Goal: Check status: Check status

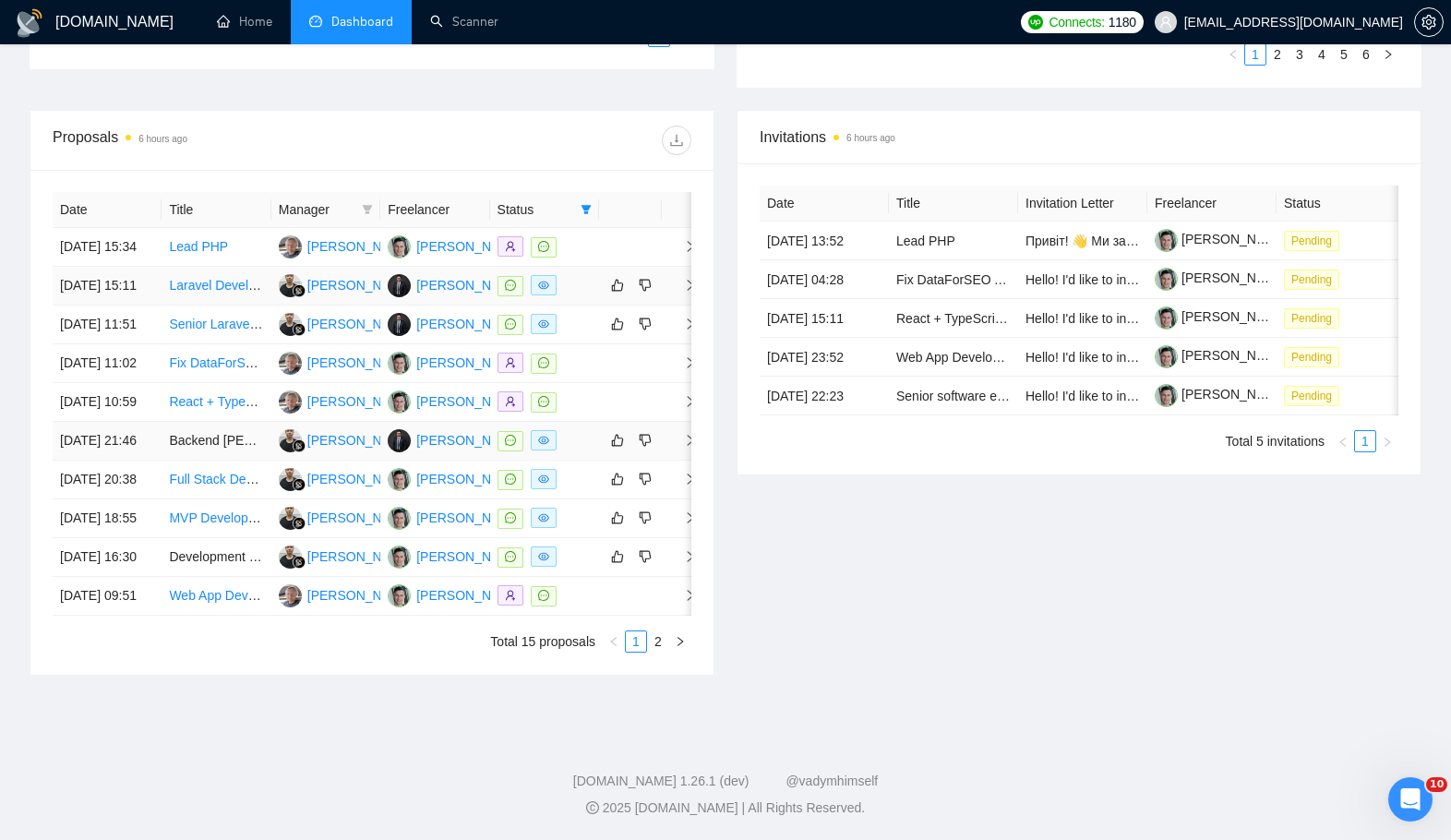
scroll to position [608, 0]
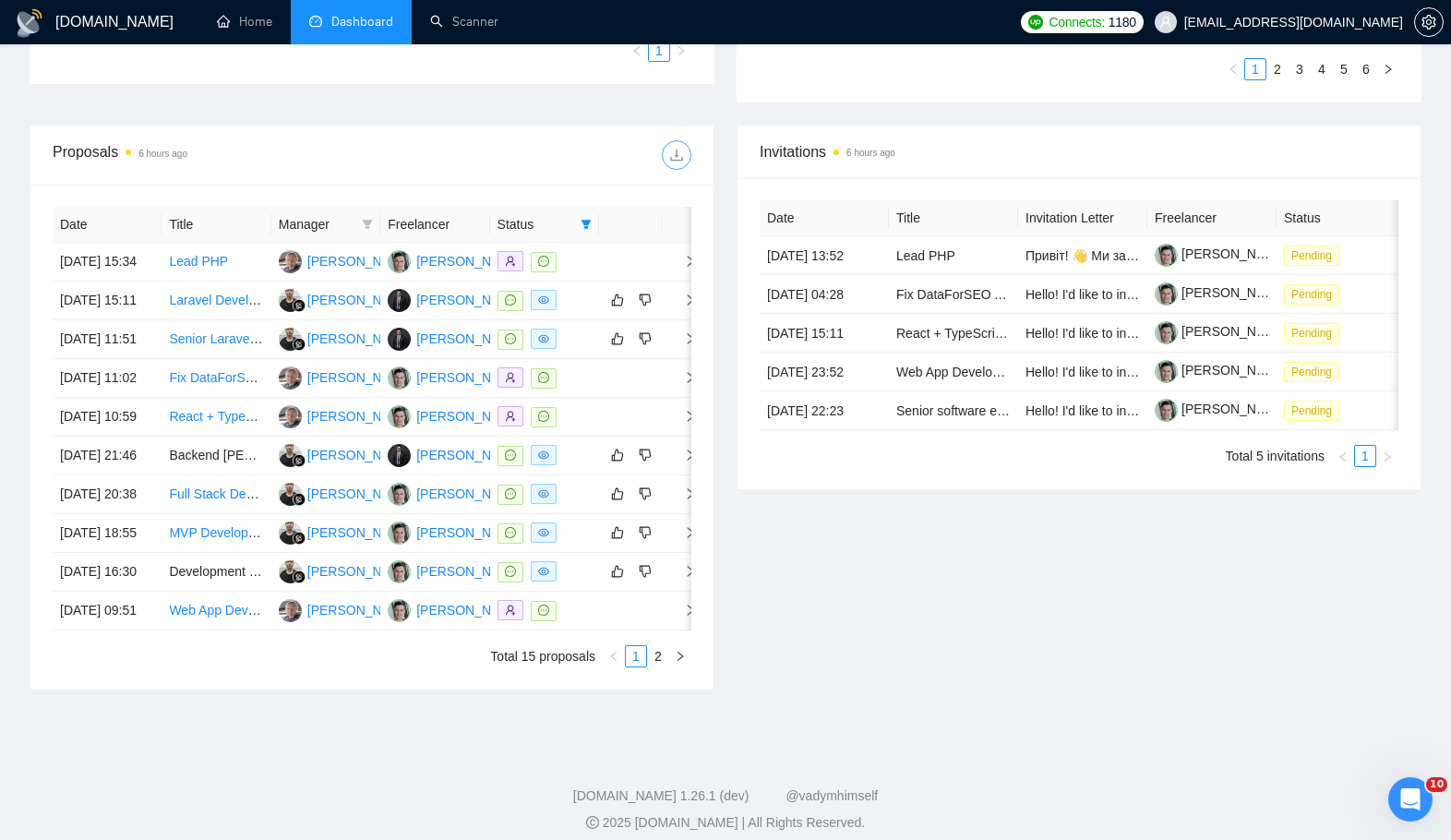
click at [687, 160] on span "download" at bounding box center [676, 155] width 27 height 15
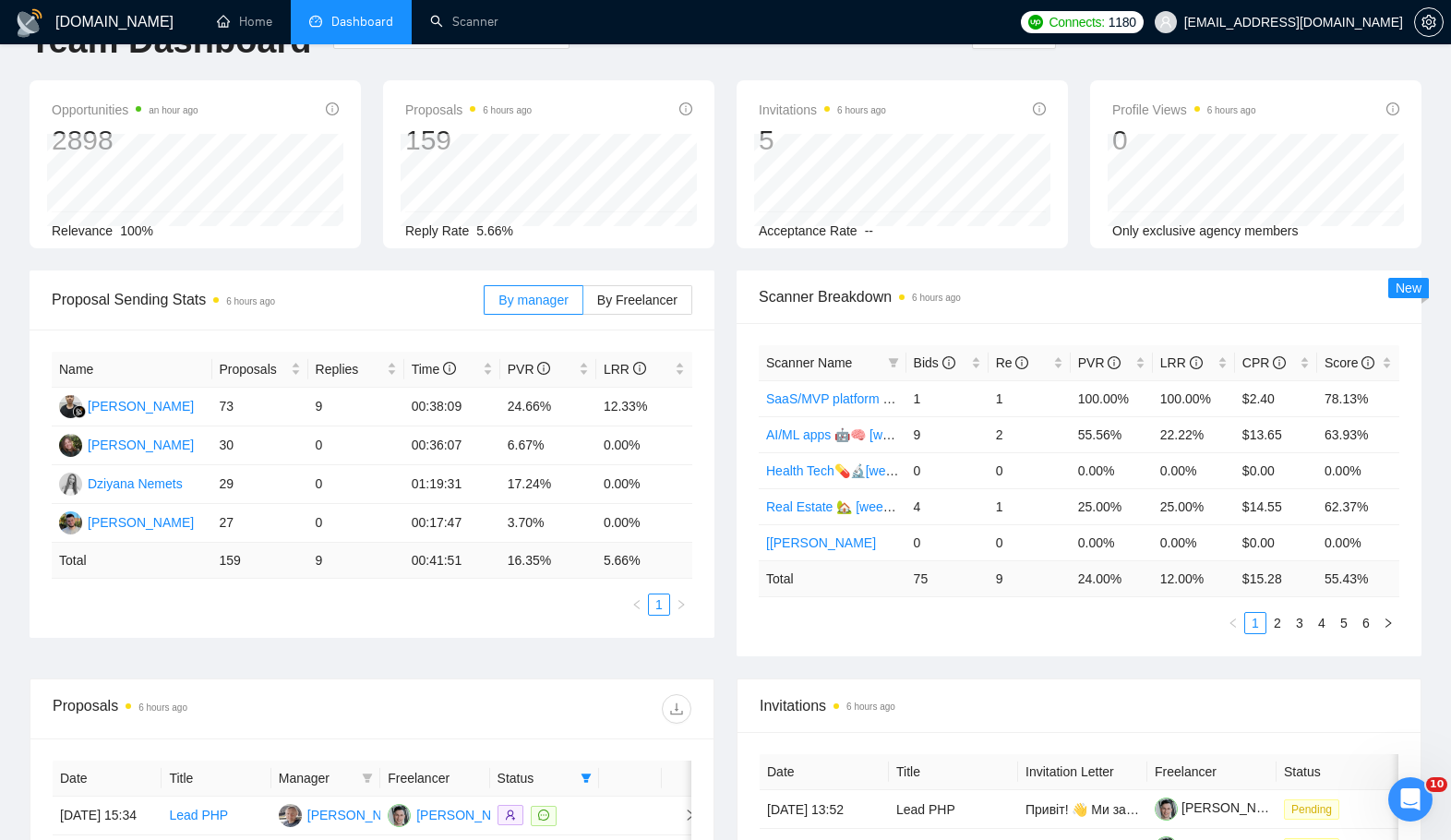
scroll to position [0, 0]
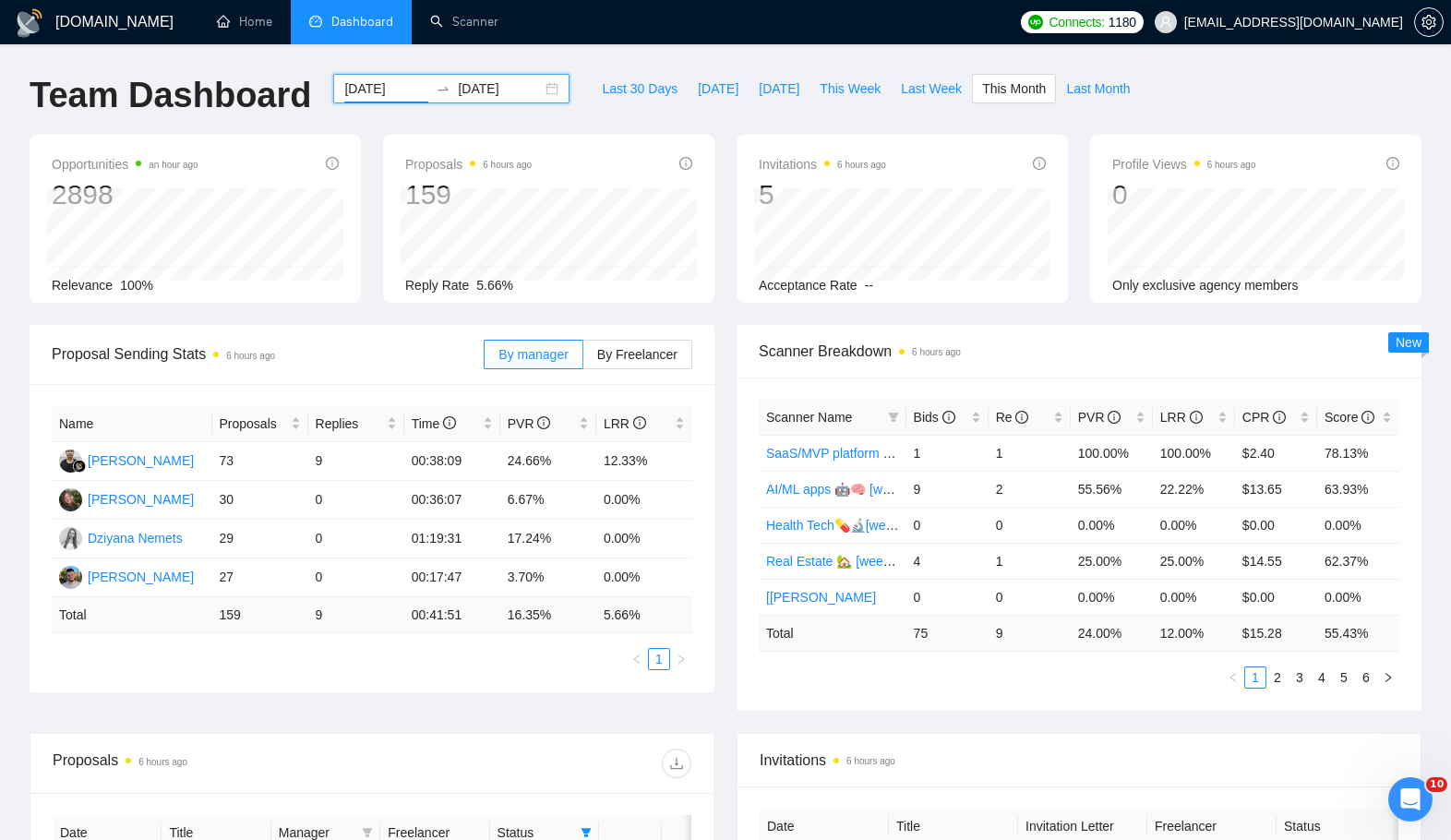
click at [389, 90] on input "[DATE]" at bounding box center [386, 89] width 84 height 20
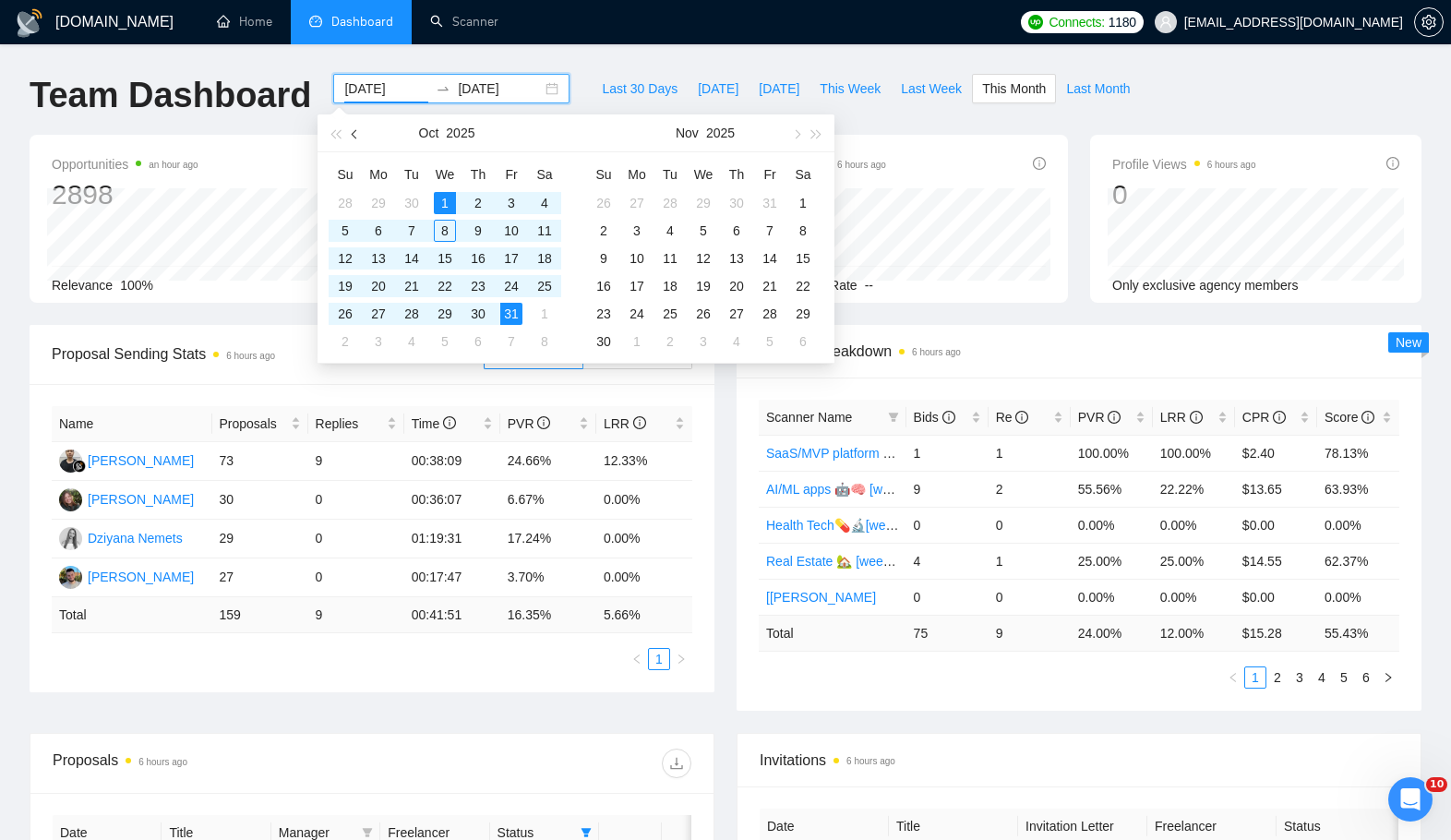
click at [352, 132] on span "button" at bounding box center [356, 134] width 9 height 9
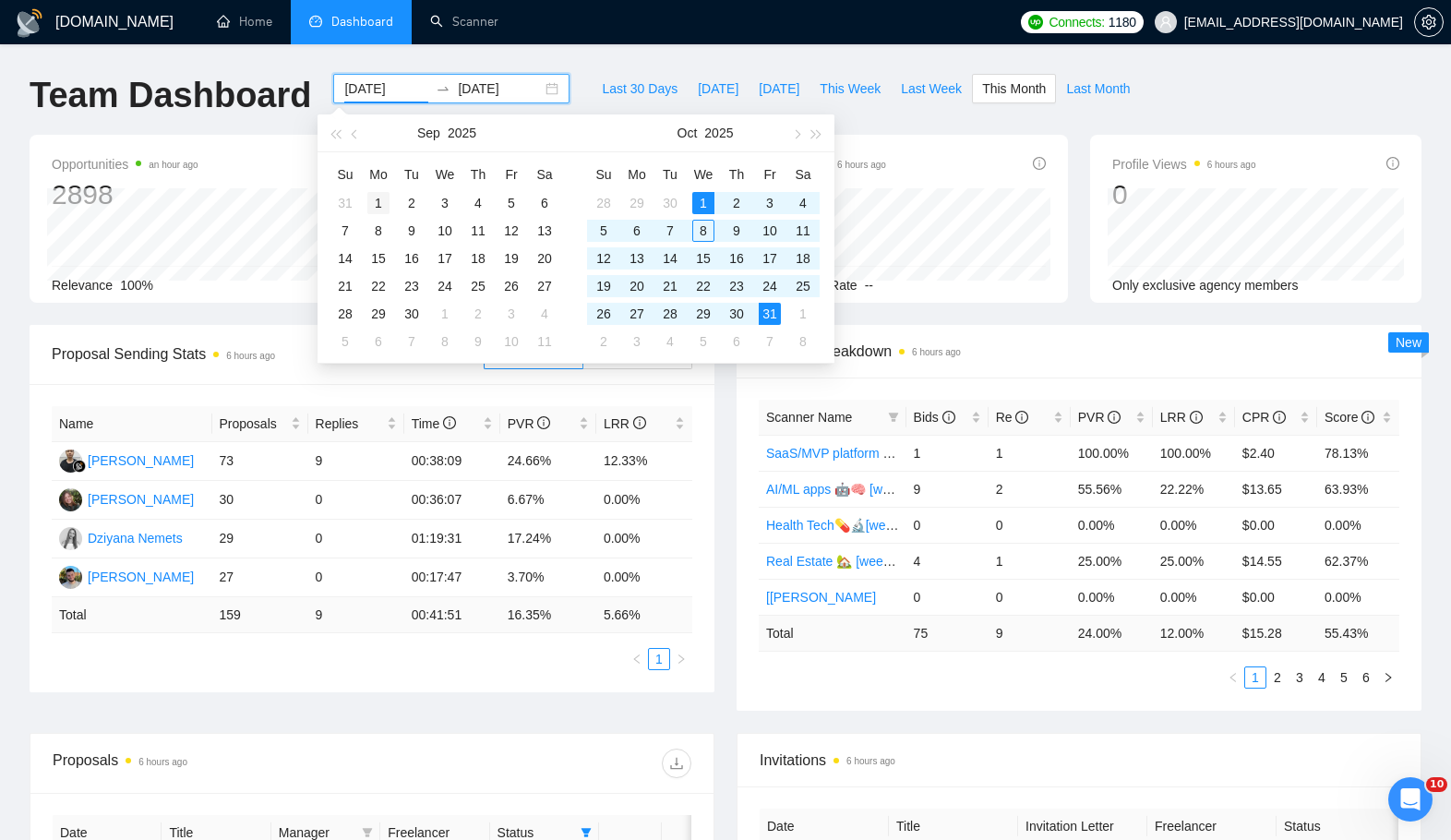
type input "[DATE]"
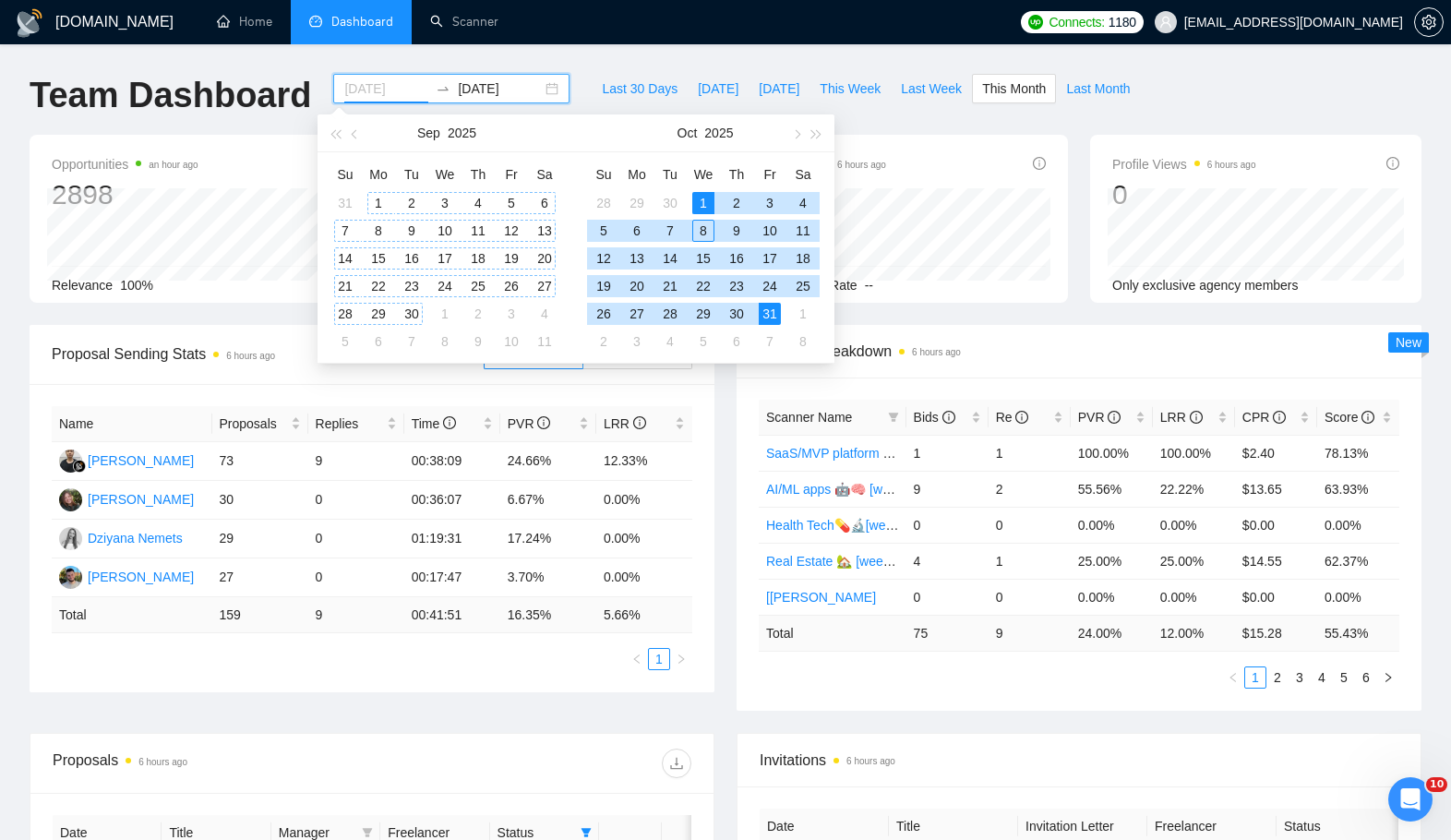
click at [375, 196] on div "1" at bounding box center [378, 203] width 22 height 22
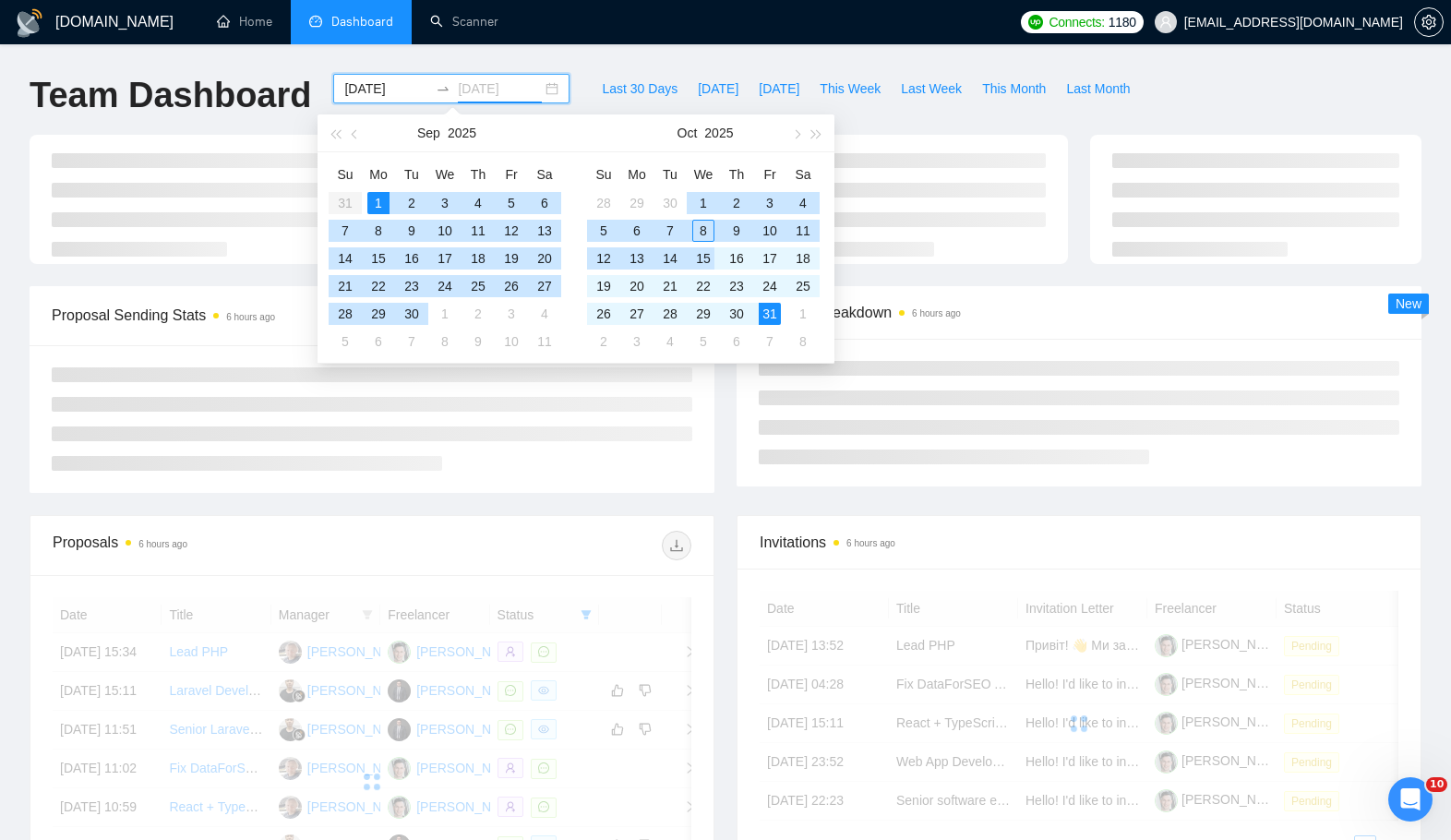
type input "[DATE]"
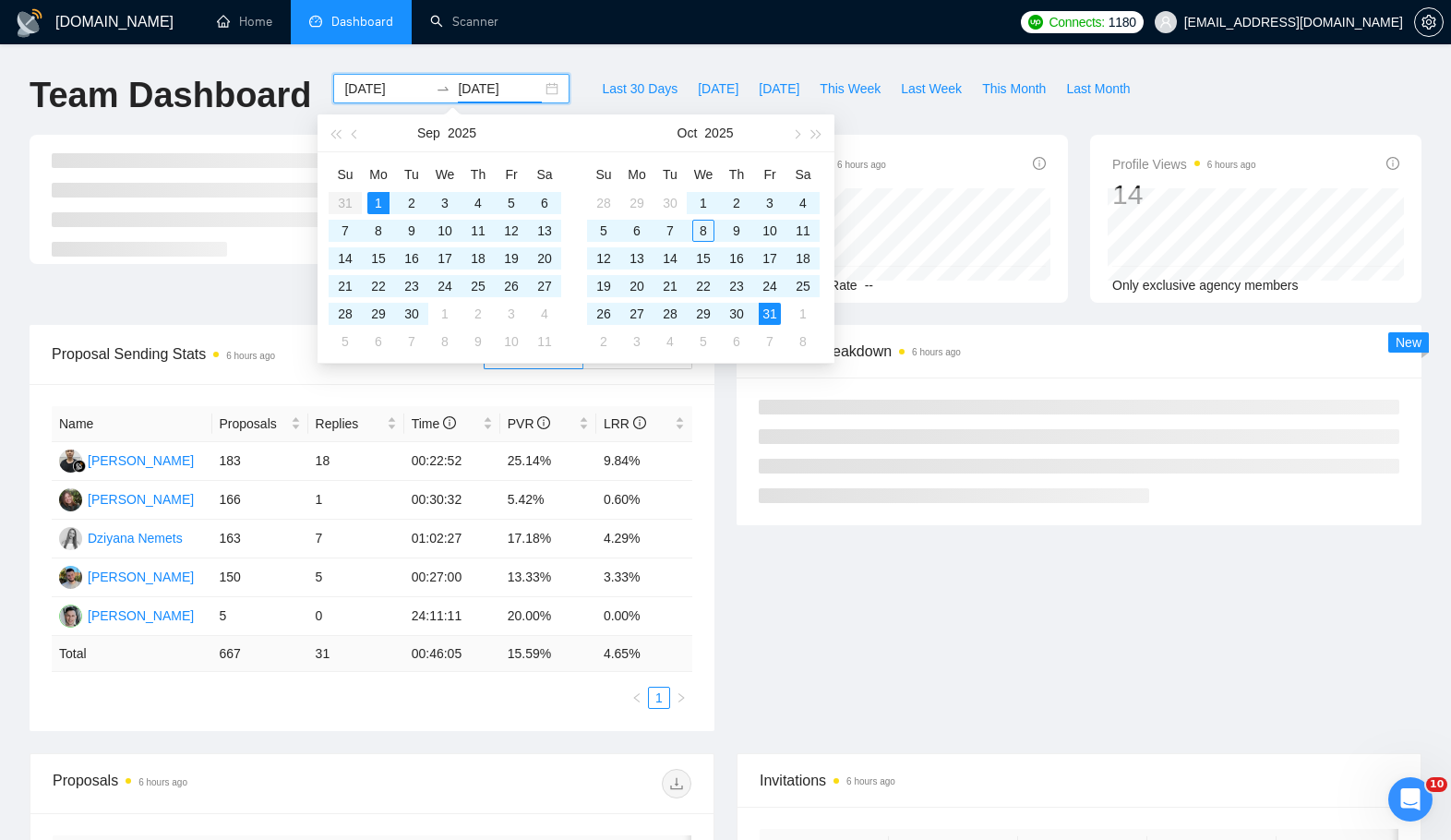
click at [22, 196] on div at bounding box center [195, 218] width 354 height 168
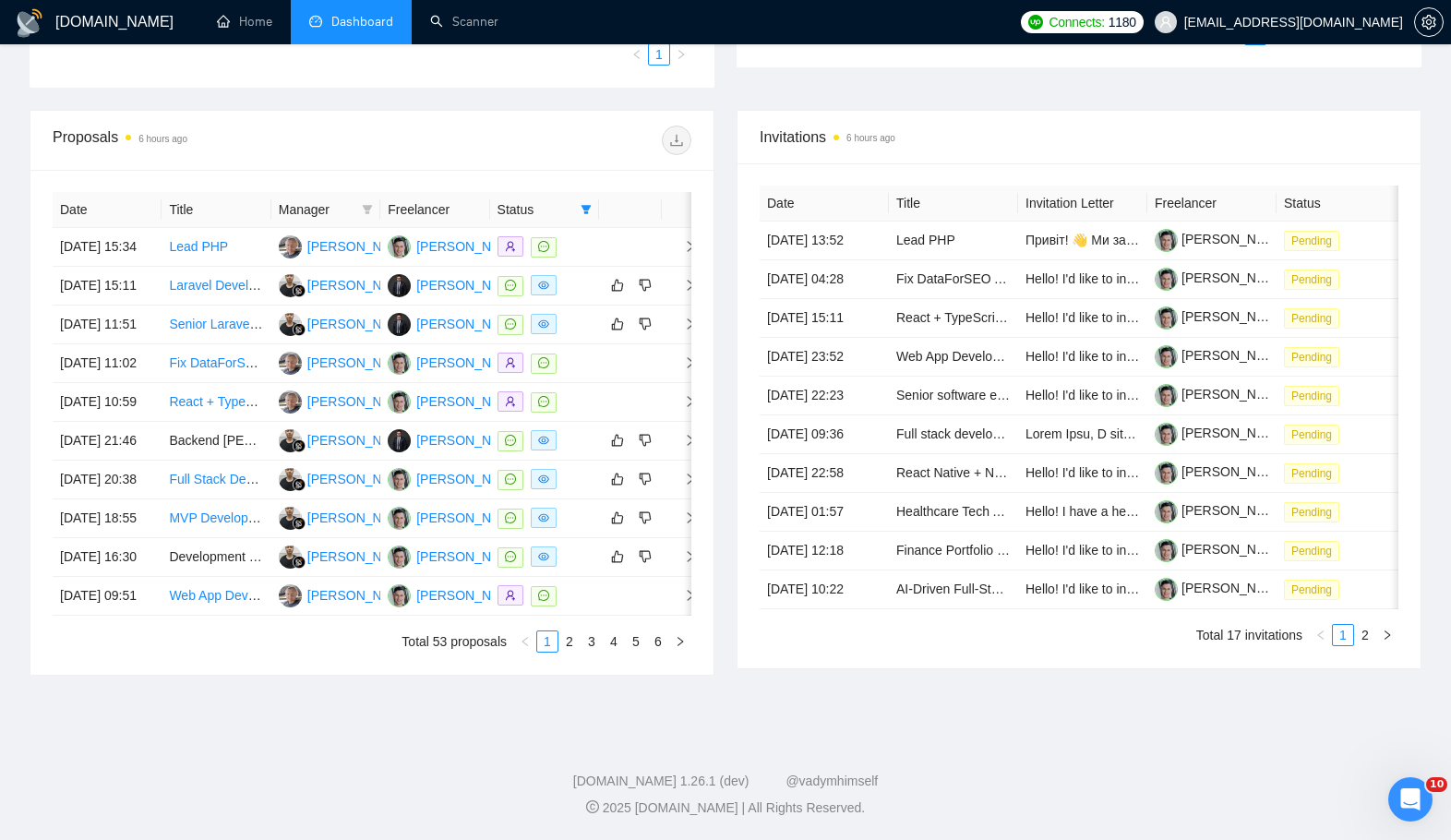
scroll to position [656, 0]
click at [583, 205] on icon "filter" at bounding box center [587, 209] width 10 height 9
click at [544, 239] on span "Chat" at bounding box center [528, 246] width 35 height 15
checkbox input "false"
click at [567, 303] on span "OK" at bounding box center [571, 313] width 19 height 20
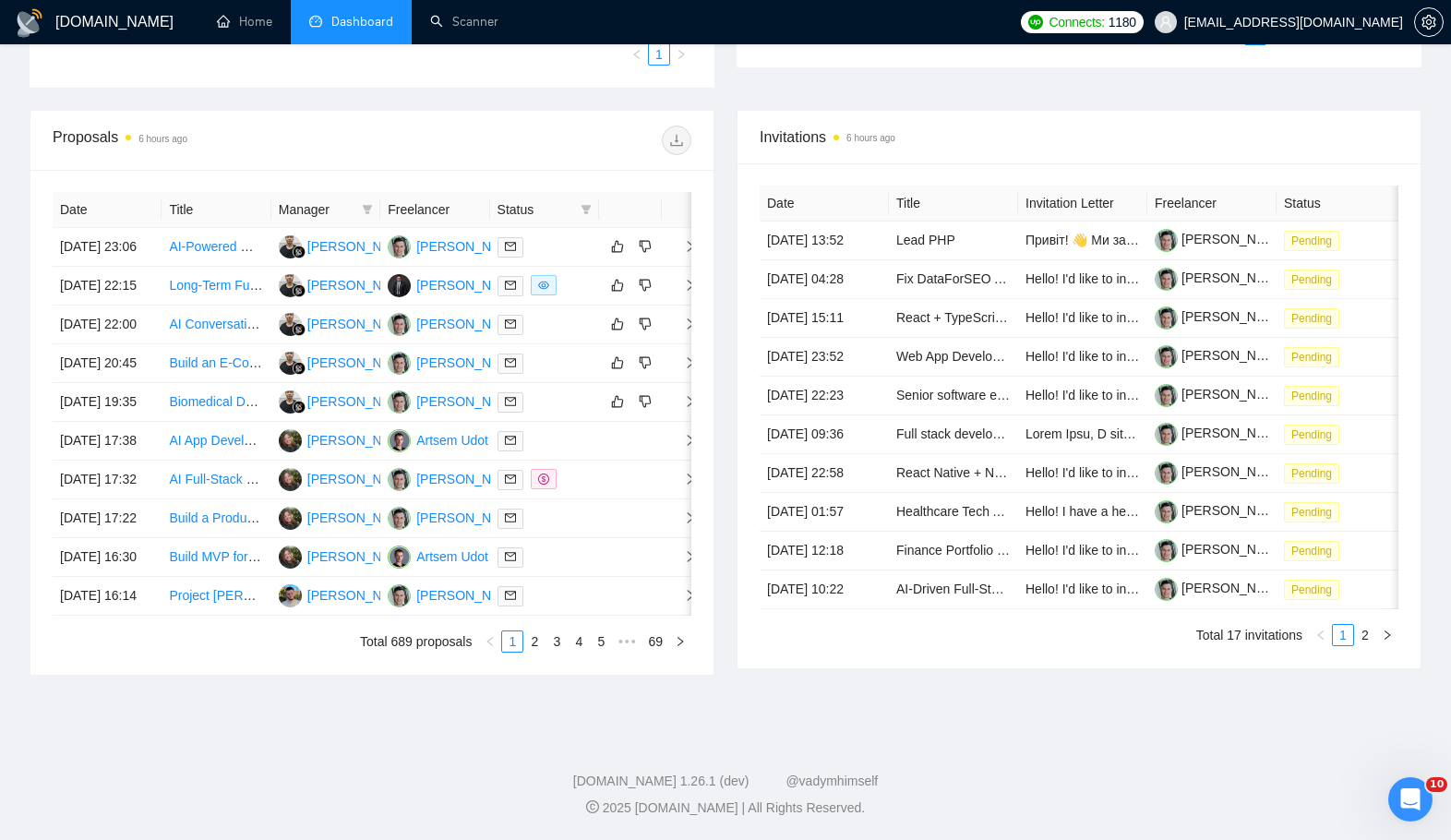
click at [581, 130] on div at bounding box center [532, 140] width 320 height 29
click at [664, 126] on span at bounding box center [676, 140] width 29 height 29
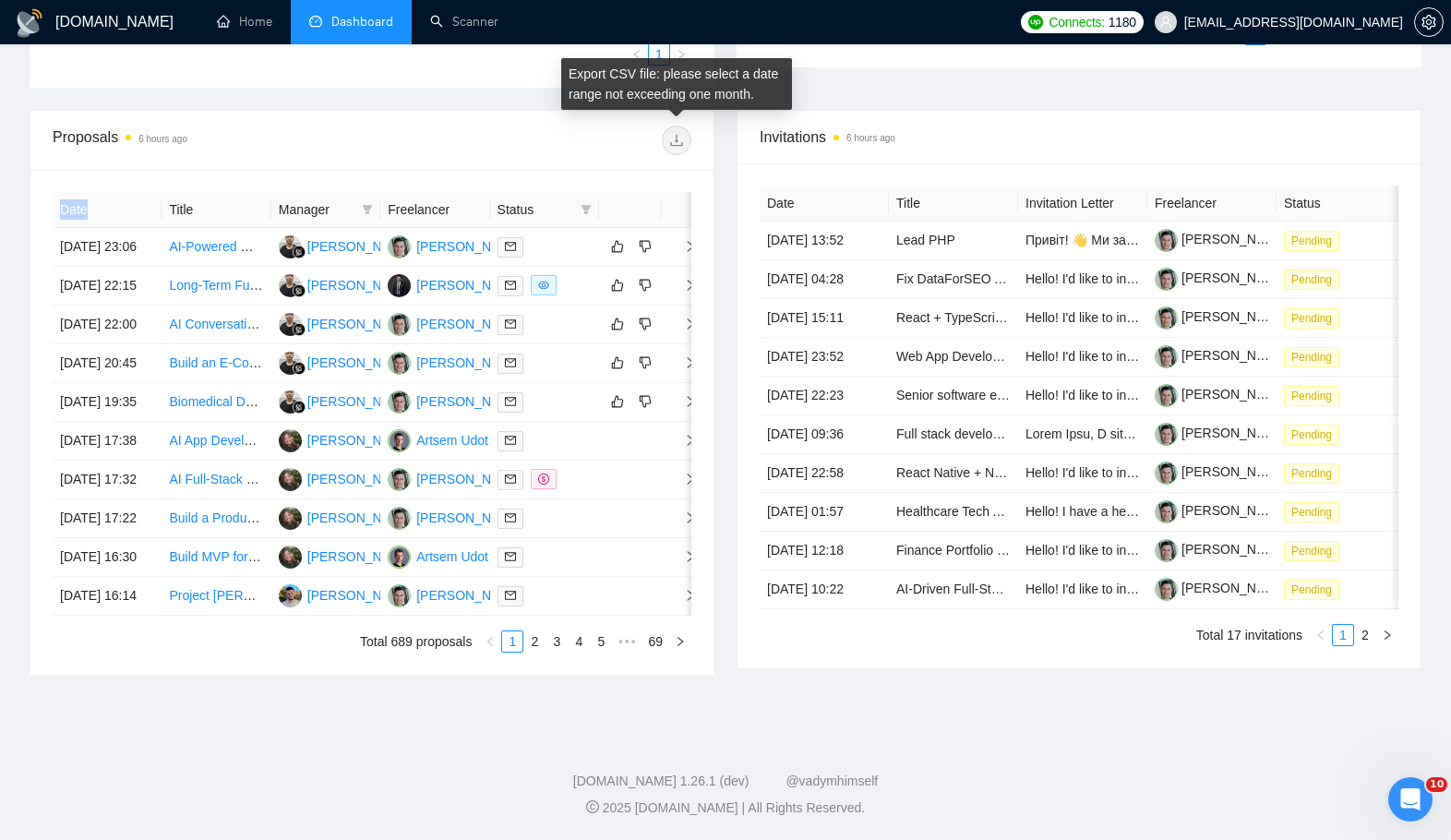
click at [665, 126] on span at bounding box center [676, 140] width 29 height 29
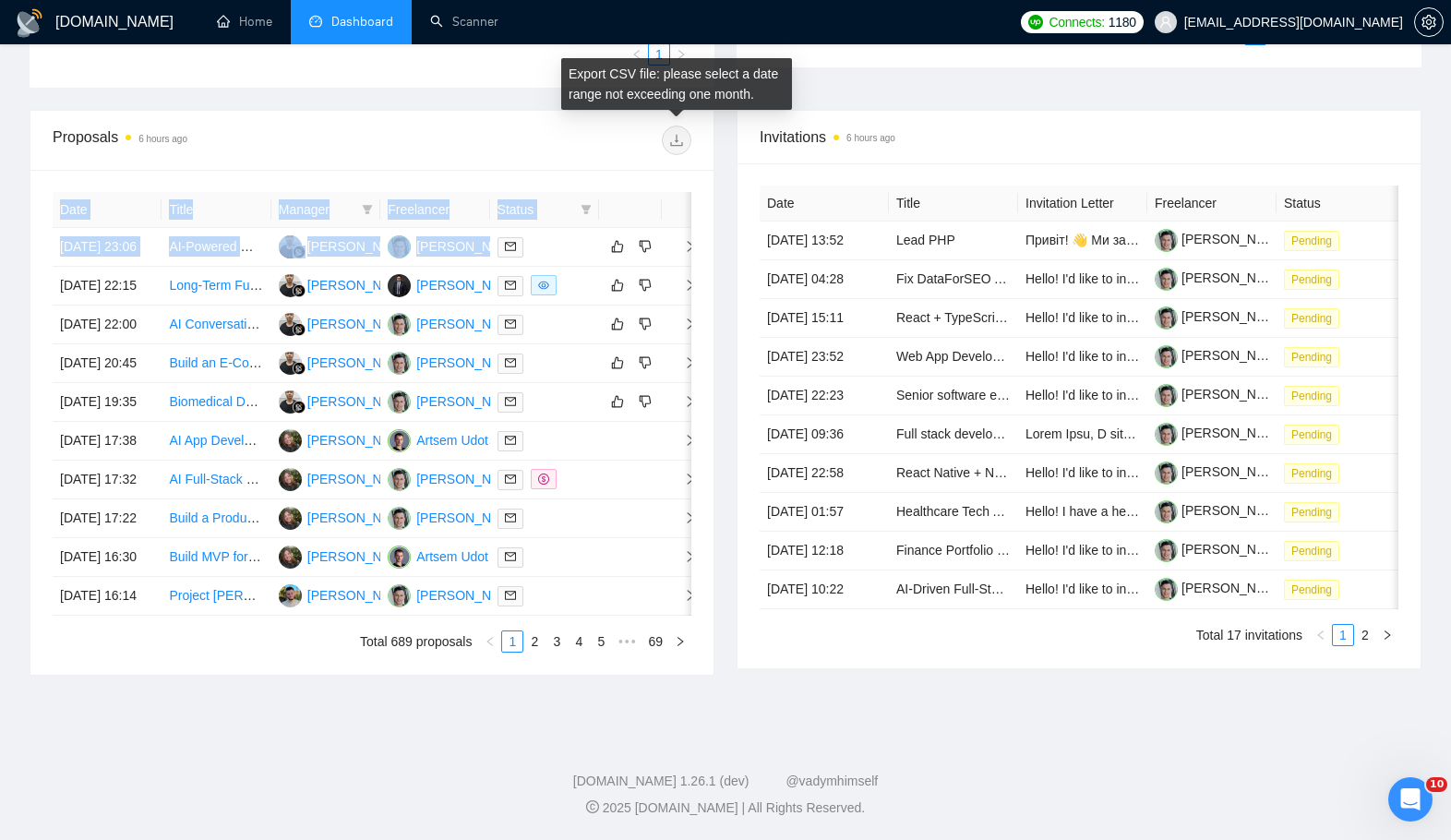
click at [665, 126] on span at bounding box center [676, 140] width 29 height 29
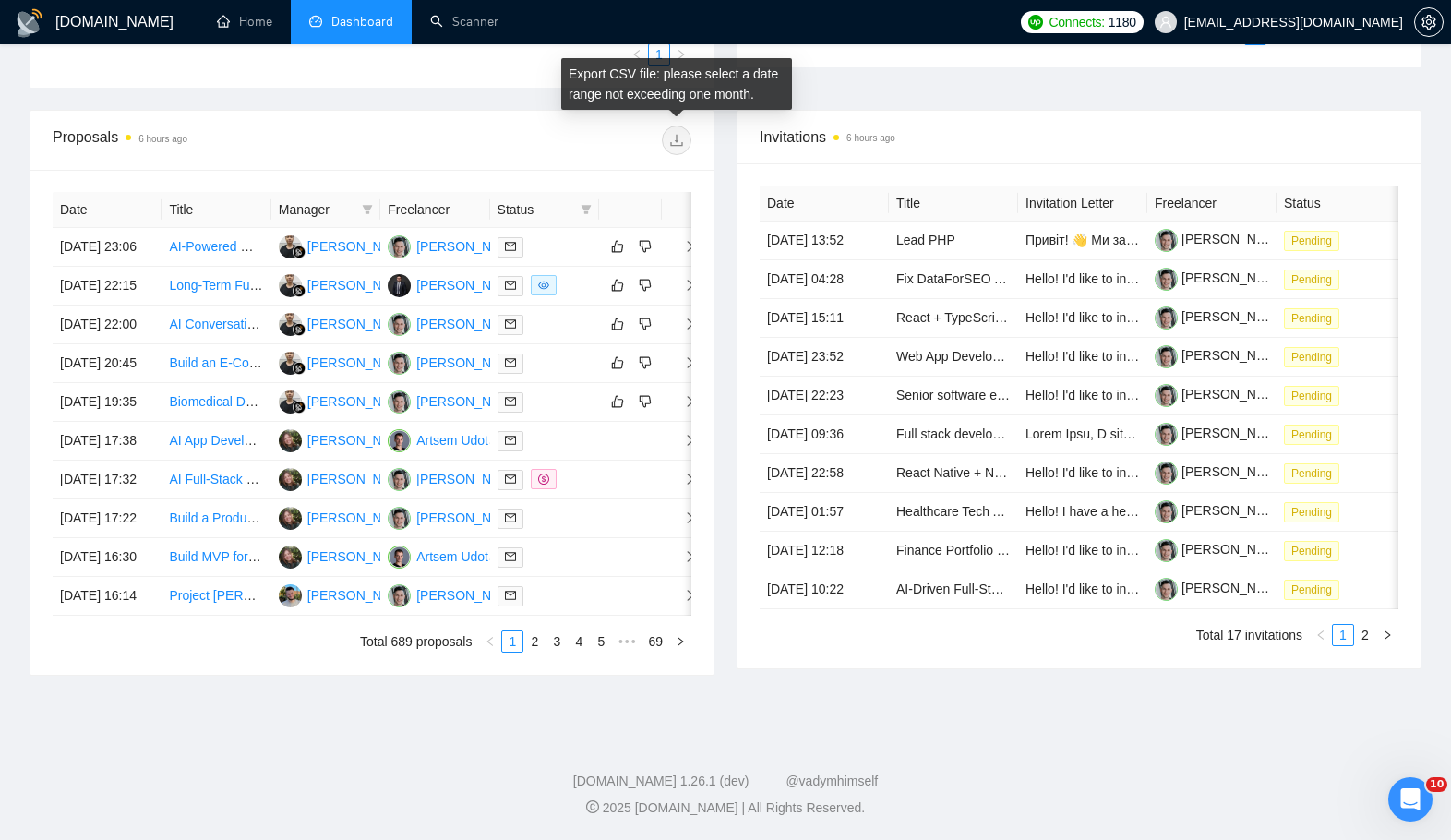
click at [665, 126] on span at bounding box center [676, 140] width 29 height 29
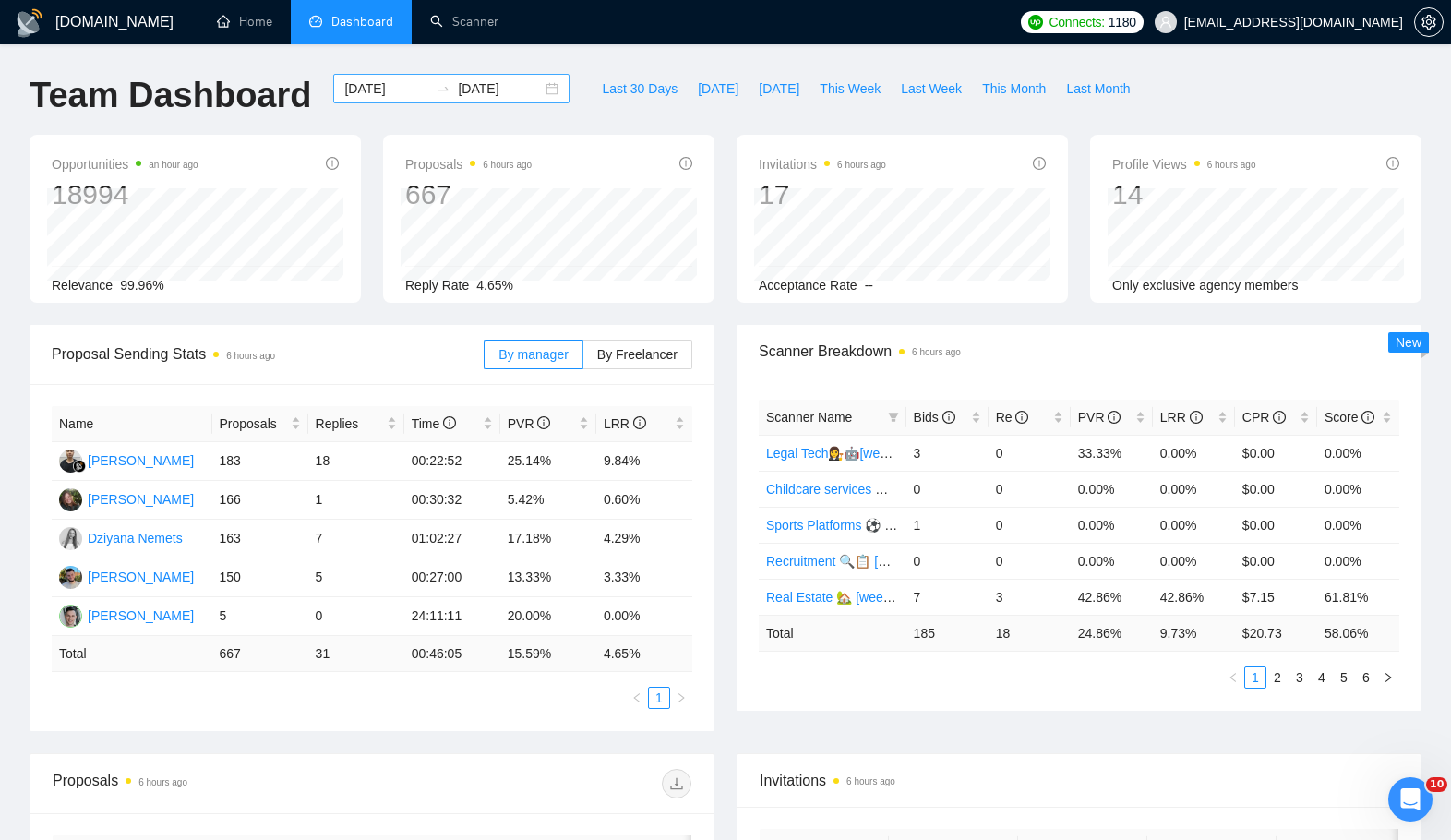
click at [365, 95] on input "[DATE]" at bounding box center [386, 89] width 84 height 20
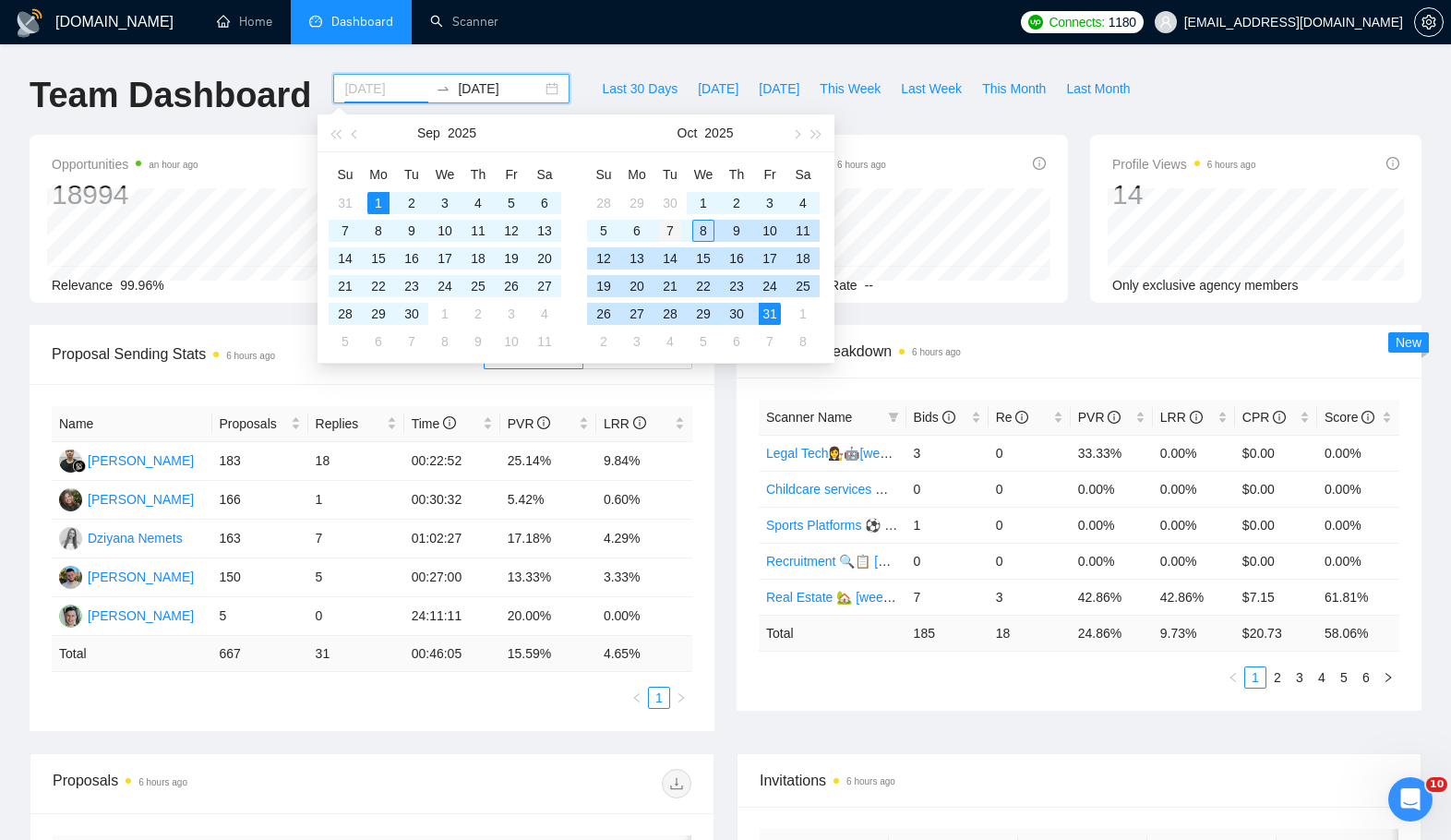
type input "[DATE]"
click at [675, 228] on div "7" at bounding box center [669, 230] width 22 height 22
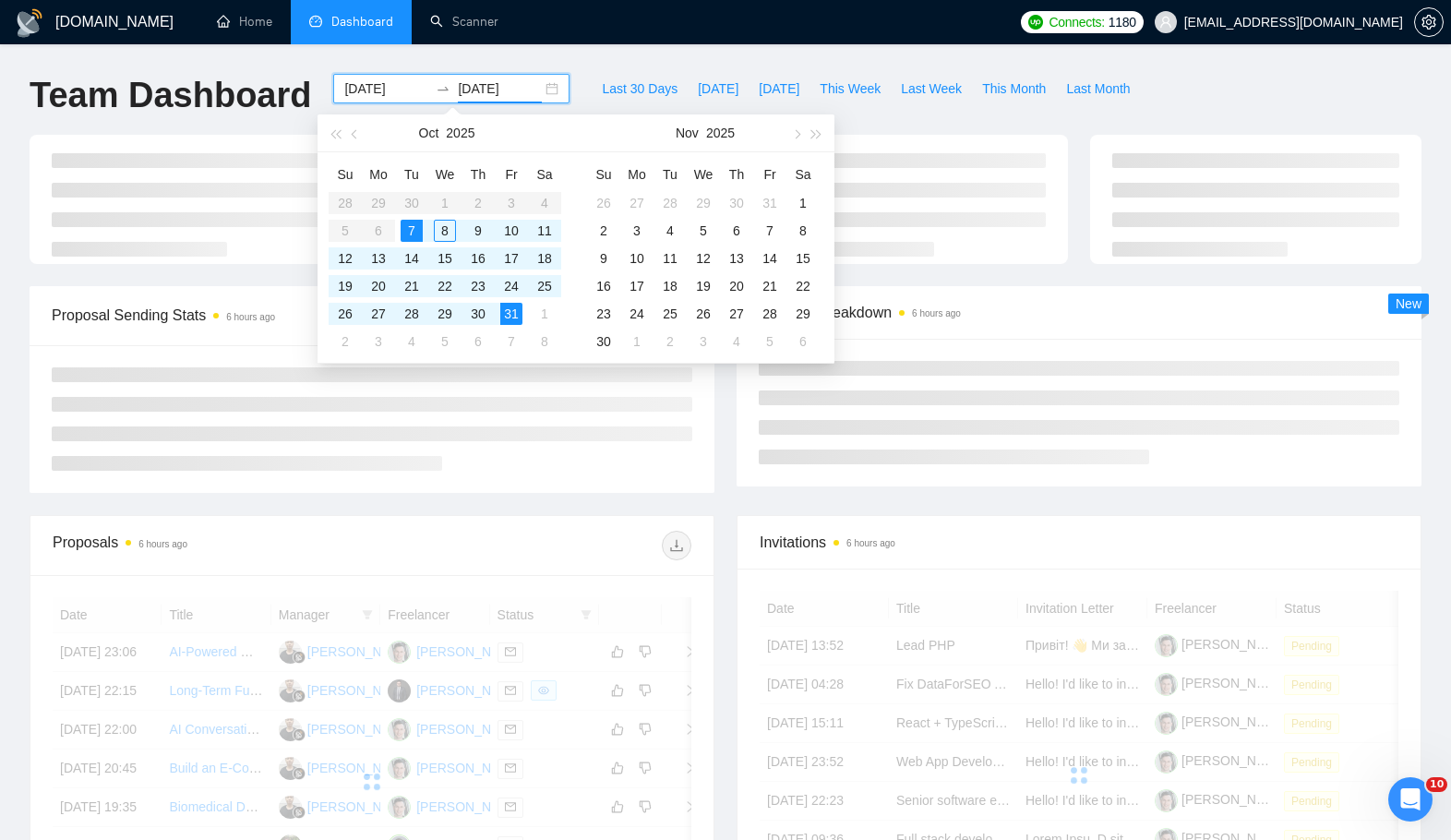
type input "[DATE]"
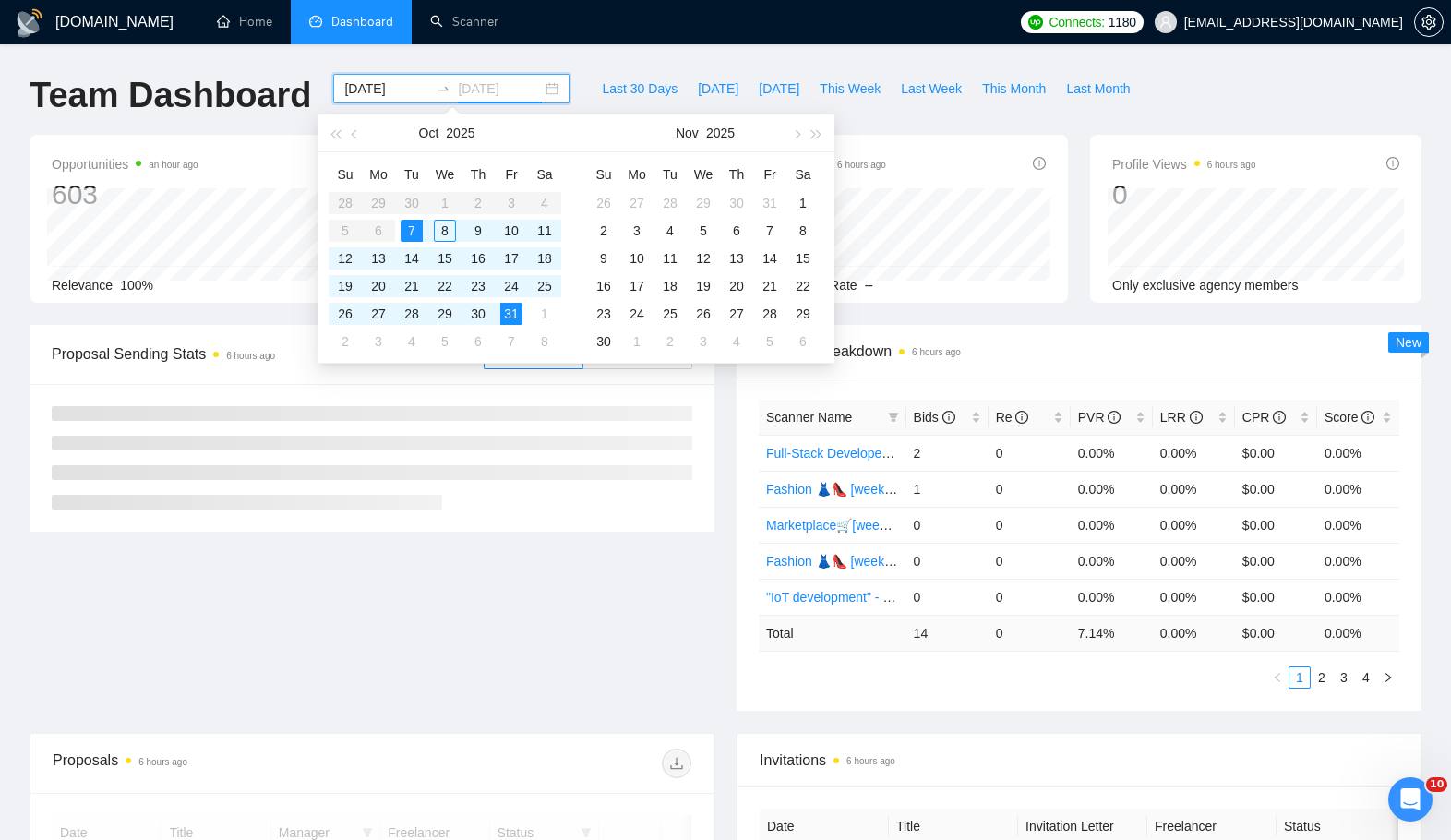
click at [401, 225] on div "7" at bounding box center [411, 230] width 22 height 22
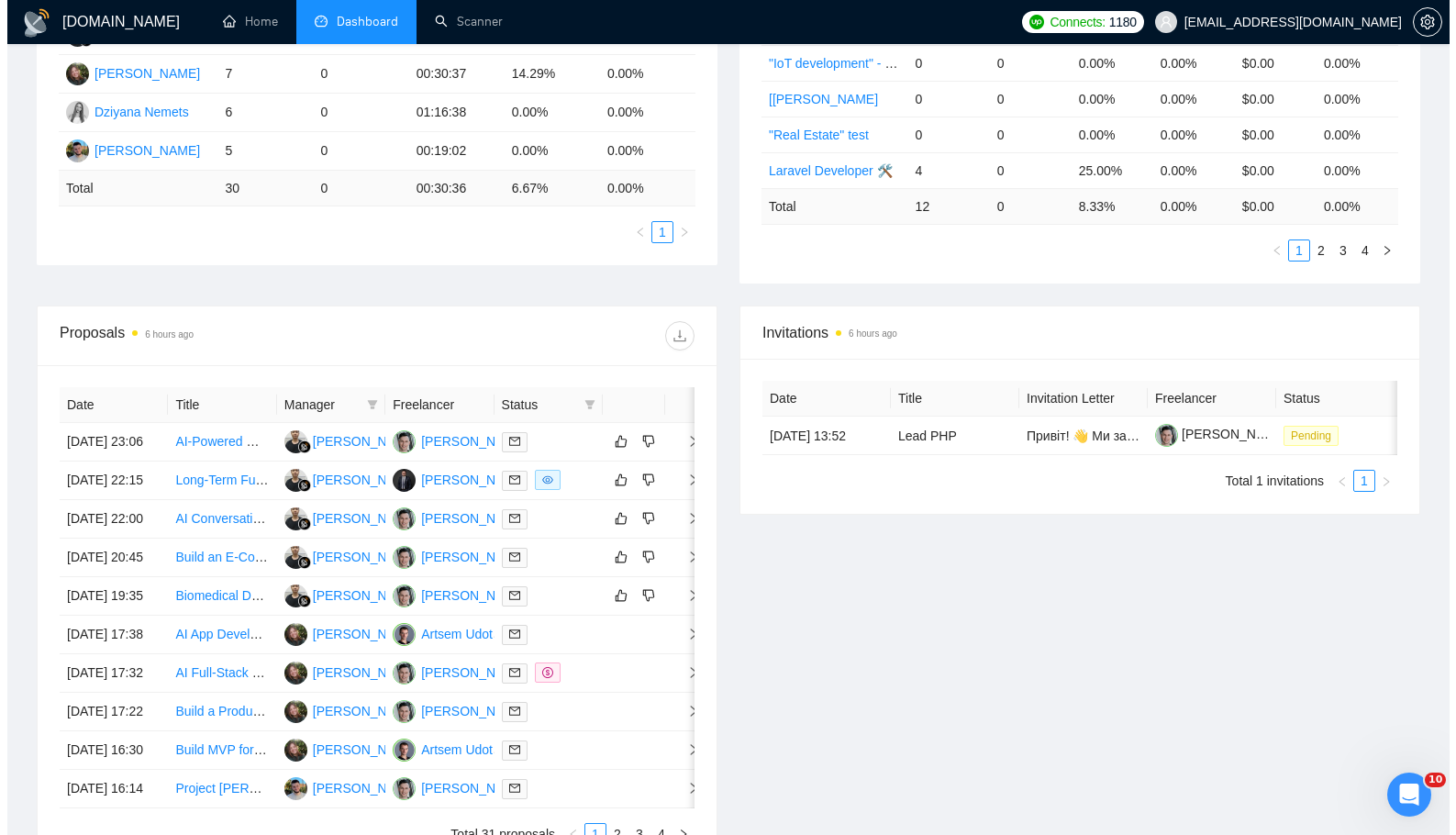
scroll to position [453, 0]
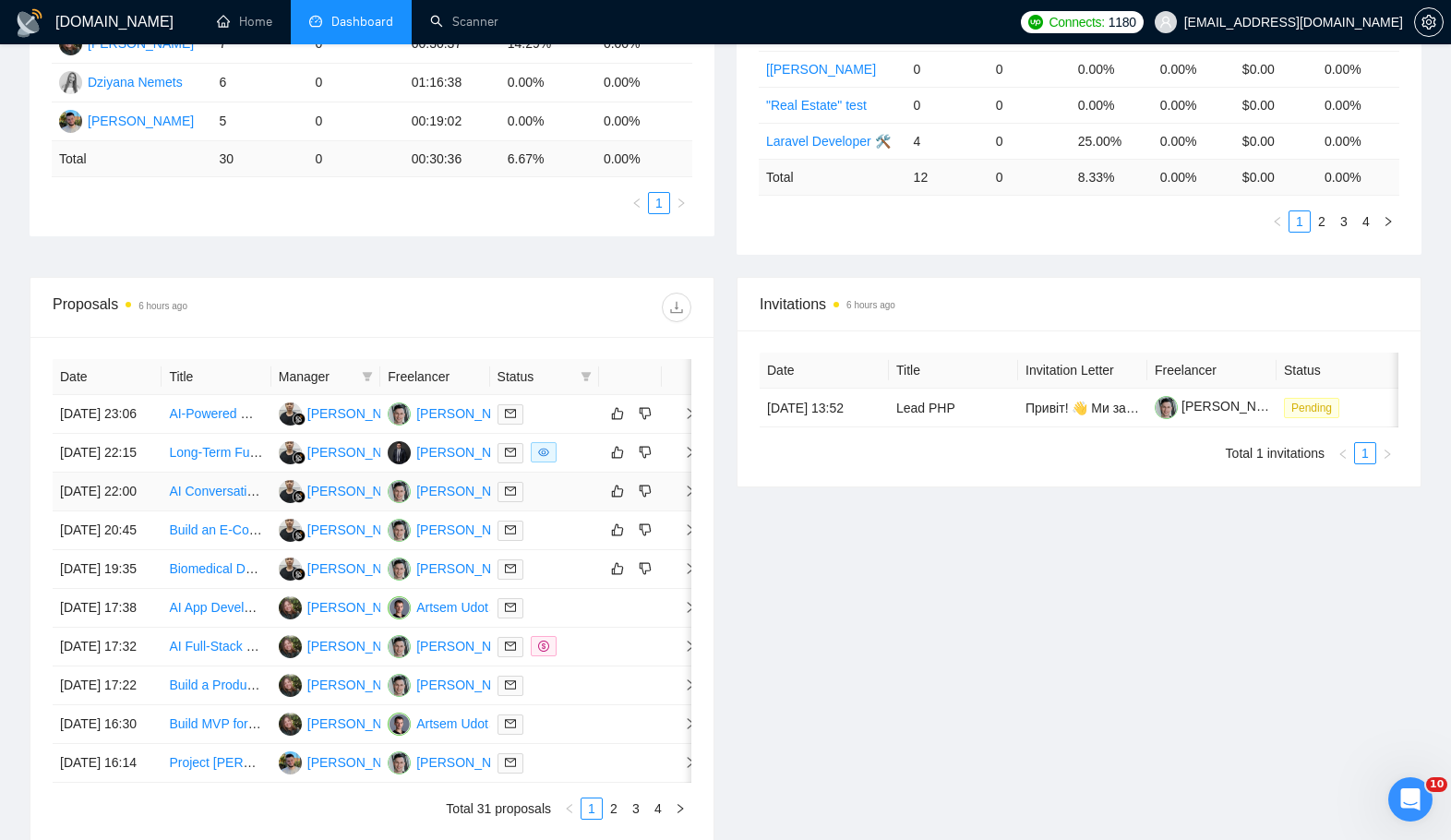
click at [564, 502] on div at bounding box center [545, 492] width 95 height 21
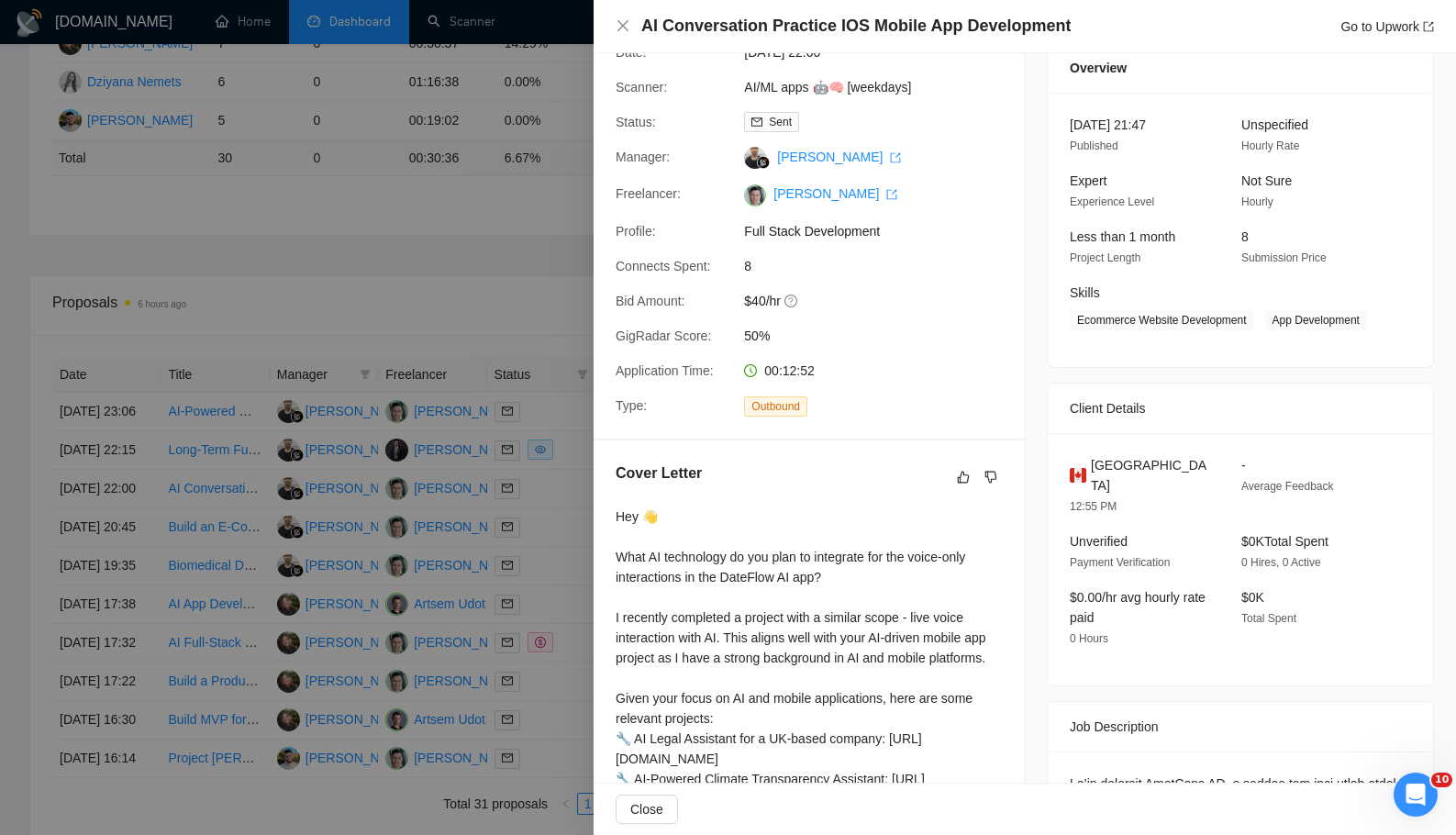
scroll to position [0, 0]
